Goal: Entertainment & Leisure: Browse casually

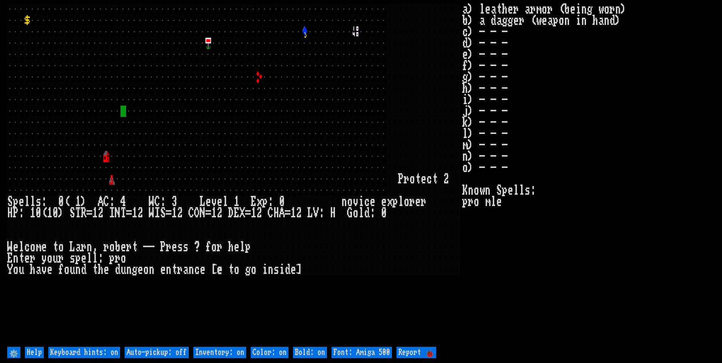
click at [169, 352] on off "Auto-pickup: off" at bounding box center [157, 352] width 64 height 11
type off "Auto-pickup: on"
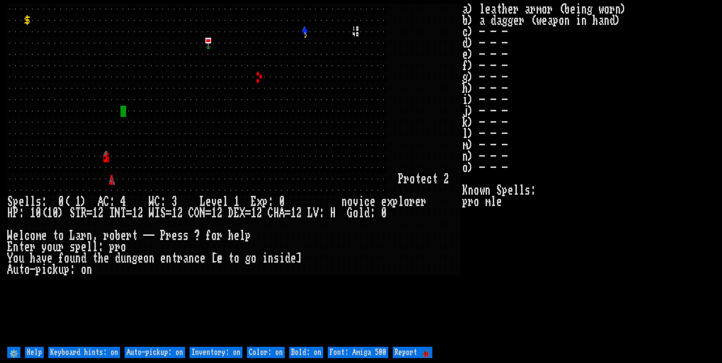
click at [220, 356] on on "Inventory: on" at bounding box center [216, 352] width 53 height 11
type on "Inventory: off"
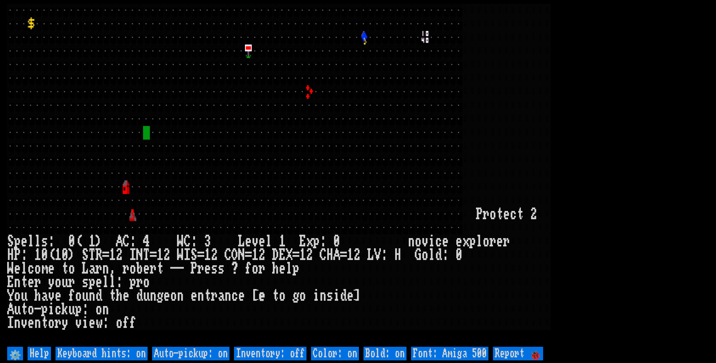
click at [447, 351] on 500 "Font: Amiga 500" at bounding box center [449, 354] width 77 height 14
type 500 "Font: Amiga 1200"
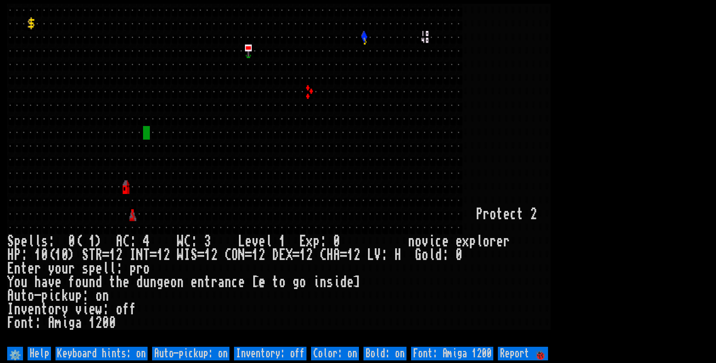
click at [707, 195] on larn at bounding box center [358, 174] width 702 height 341
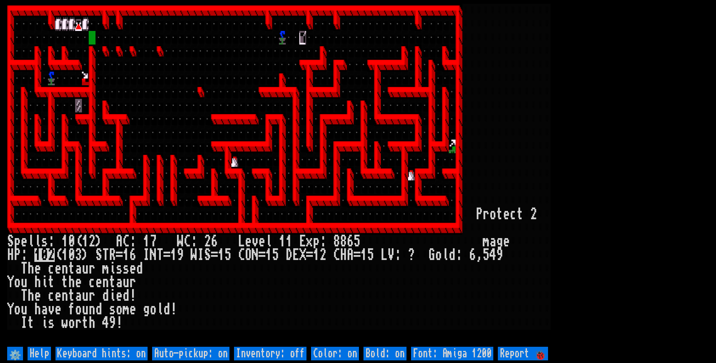
click at [180, 349] on off "Auto-pickup: on" at bounding box center [190, 354] width 77 height 14
type off "Auto-pickup: off"
